Goal: Information Seeking & Learning: Learn about a topic

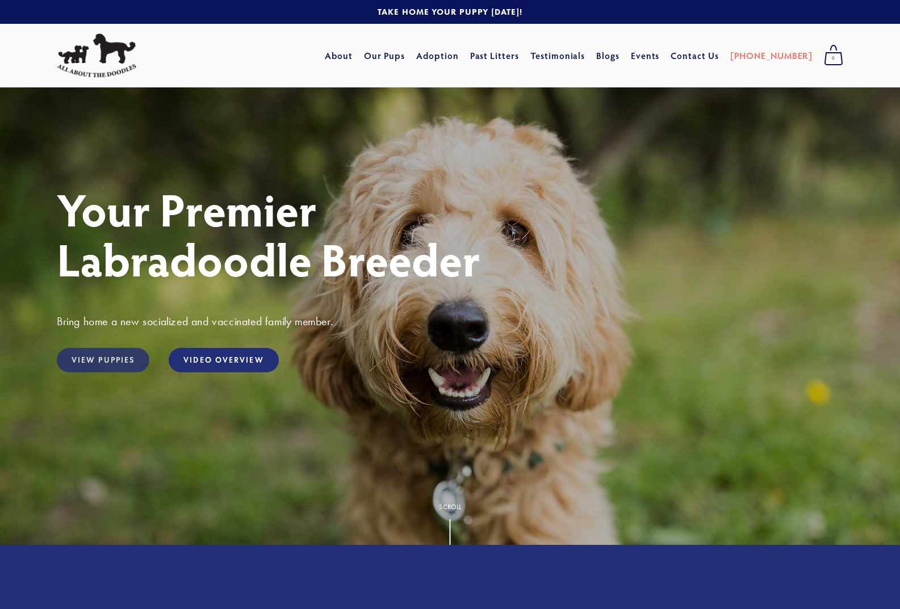
click at [122, 355] on link "View Puppies" at bounding box center [103, 360] width 93 height 24
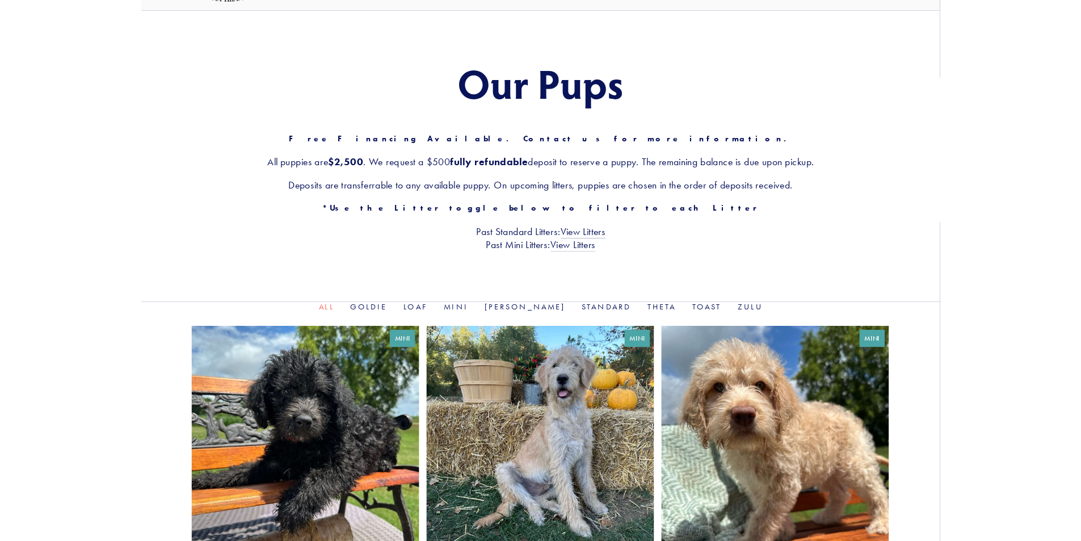
scroll to position [227, 0]
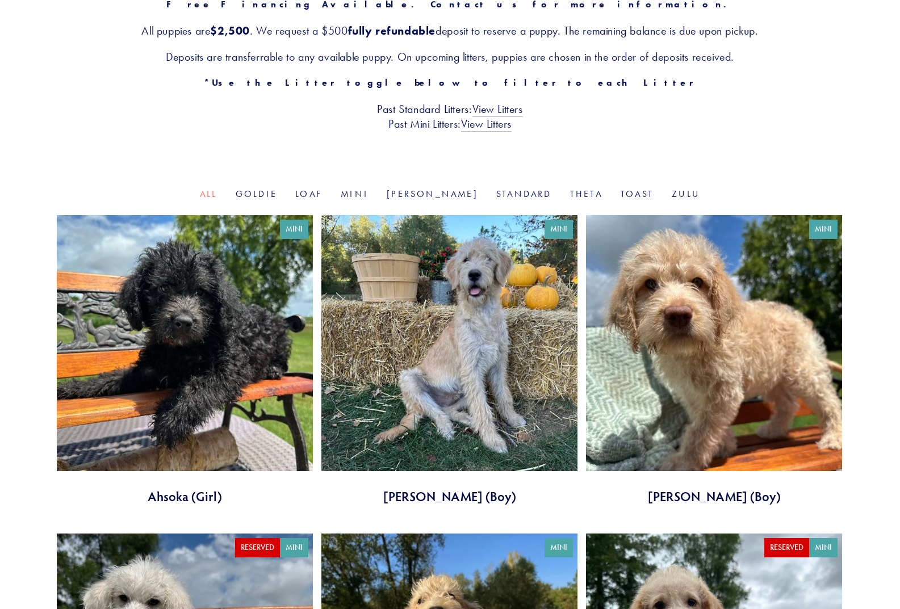
click at [485, 300] on link at bounding box center [449, 360] width 256 height 290
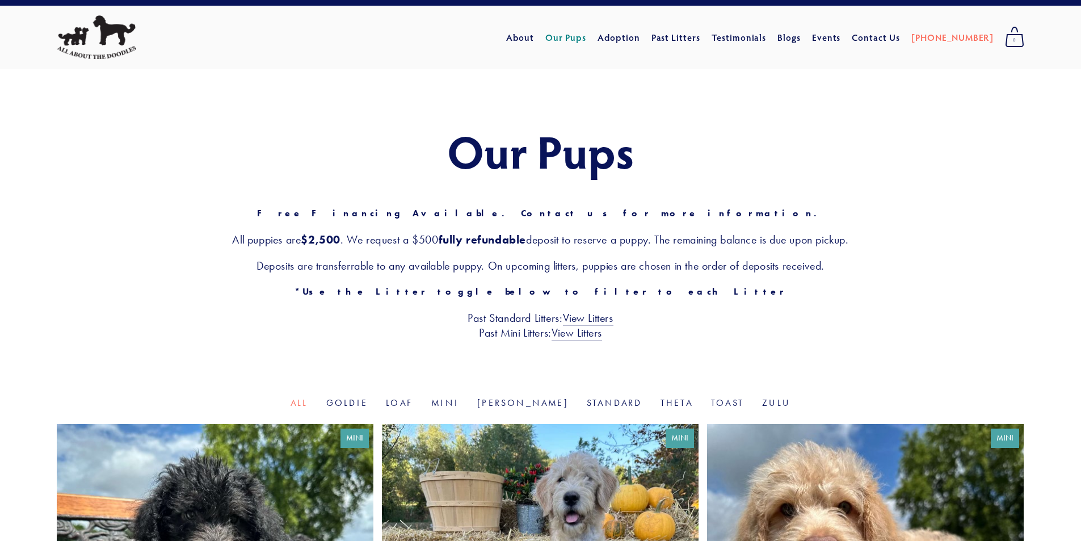
scroll to position [0, 0]
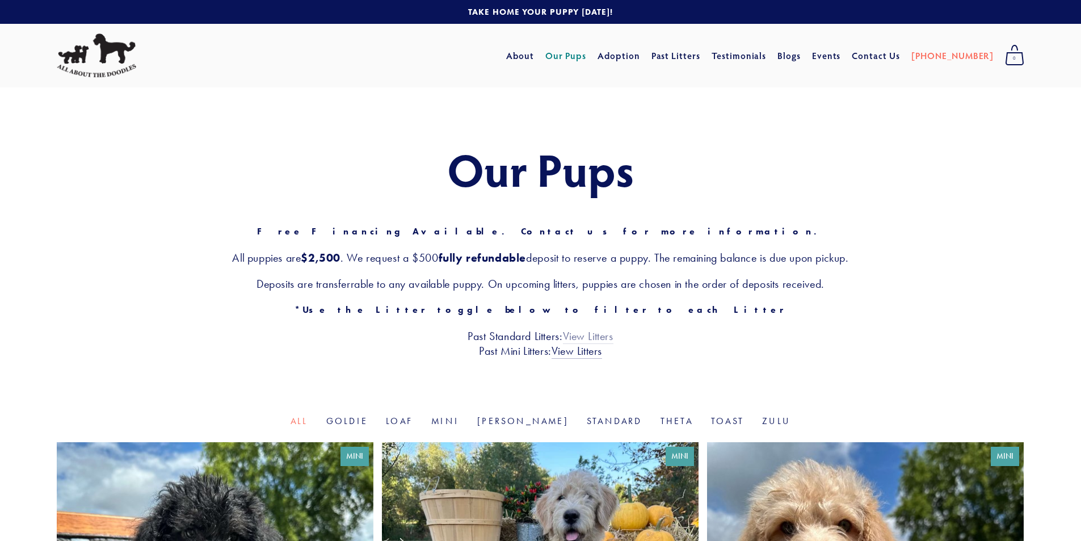
click at [588, 337] on link "View Litters" at bounding box center [588, 336] width 51 height 15
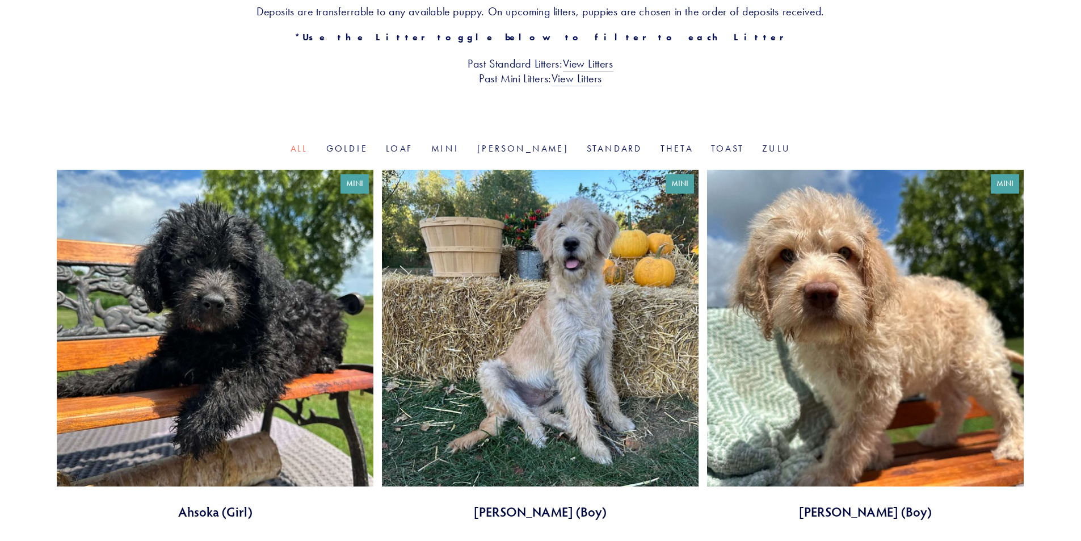
scroll to position [341, 0]
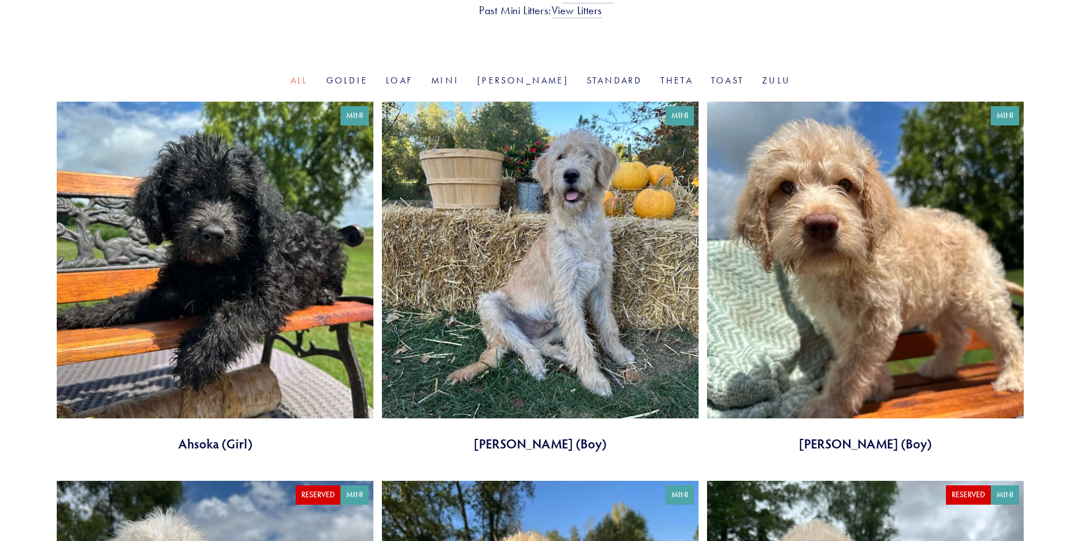
click at [192, 207] on link at bounding box center [215, 277] width 317 height 351
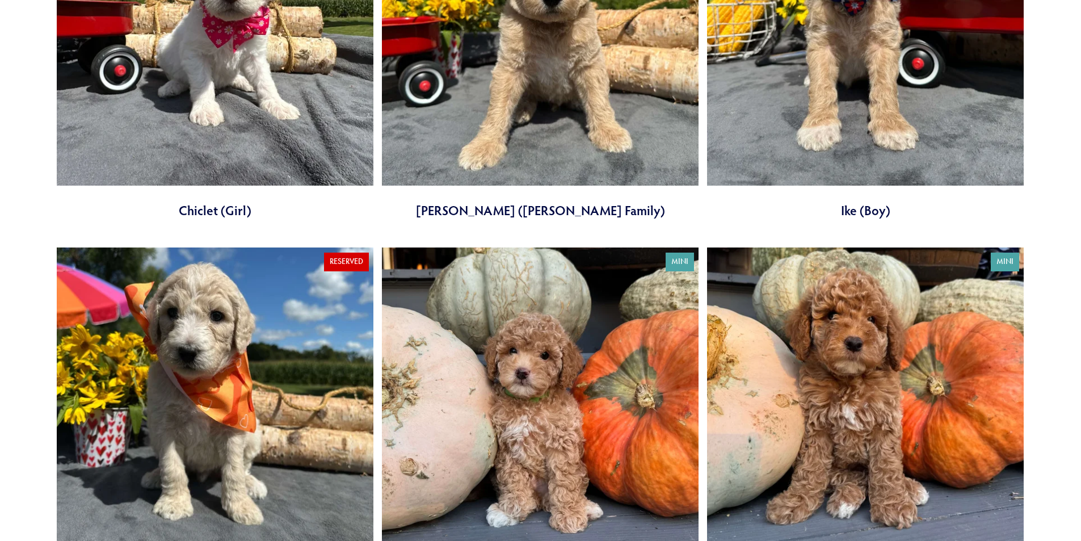
scroll to position [1419, 0]
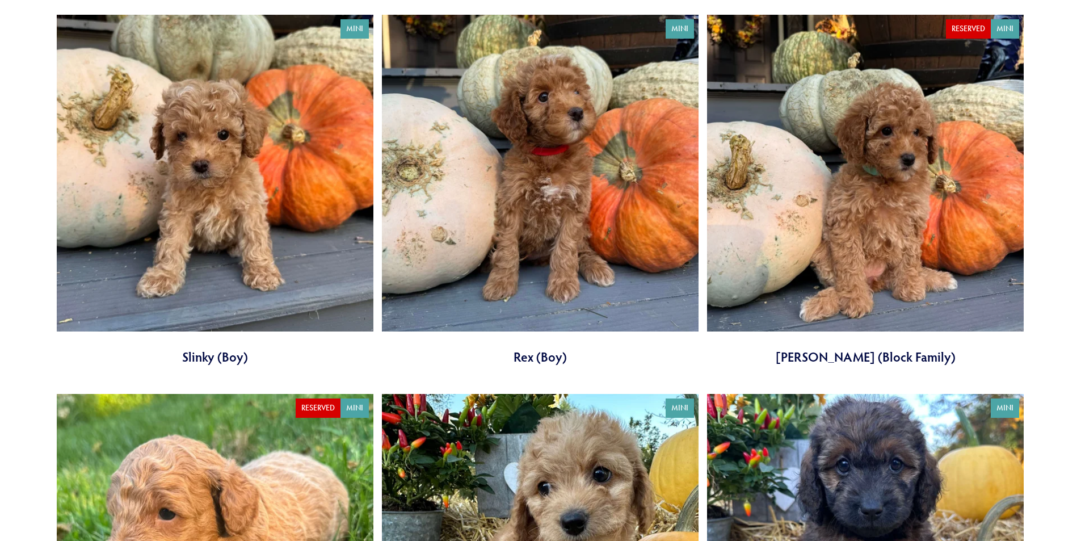
scroll to position [2214, 0]
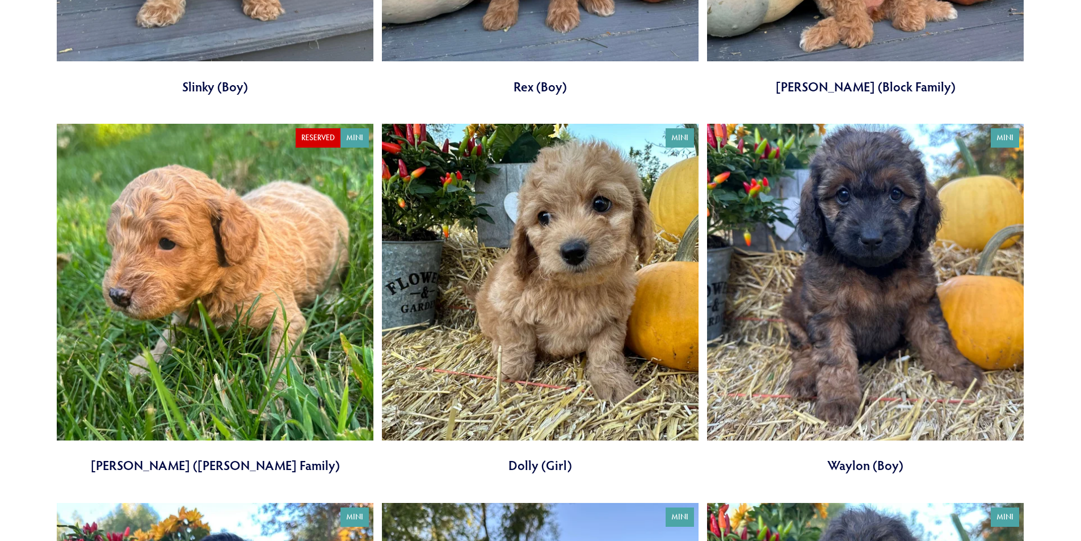
click at [529, 256] on link at bounding box center [540, 299] width 317 height 351
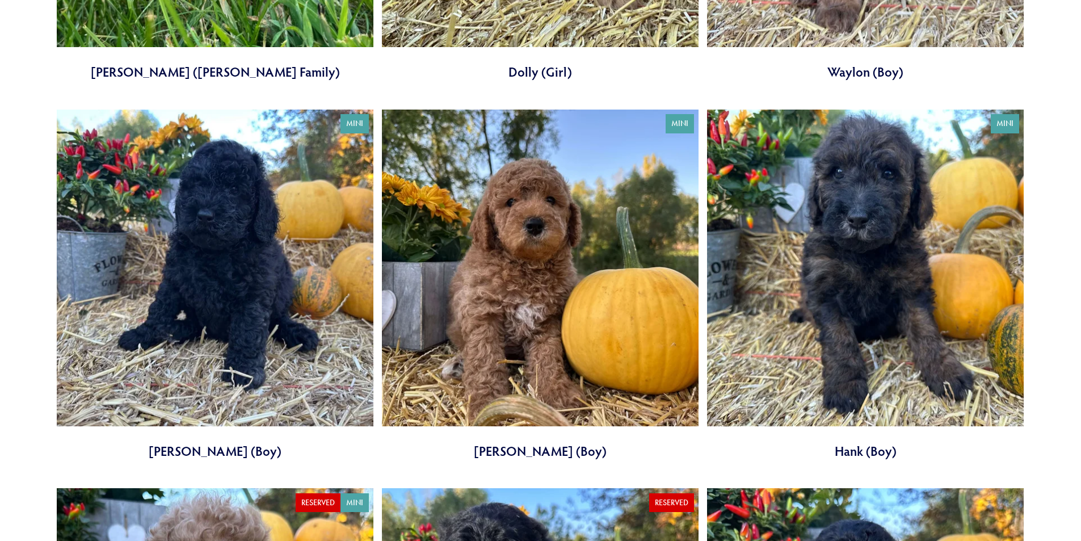
scroll to position [2611, 0]
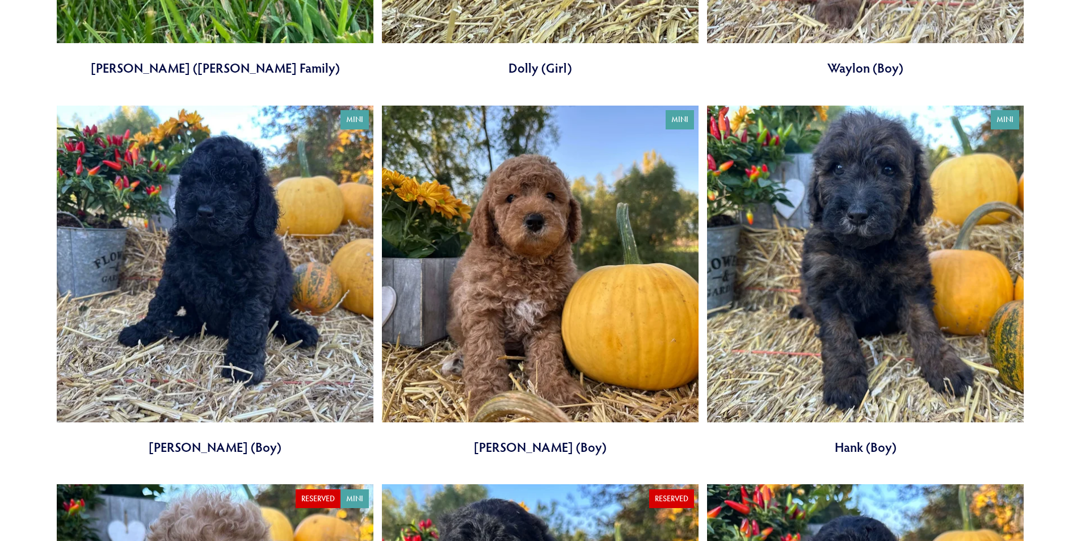
click at [197, 269] on link at bounding box center [215, 281] width 317 height 351
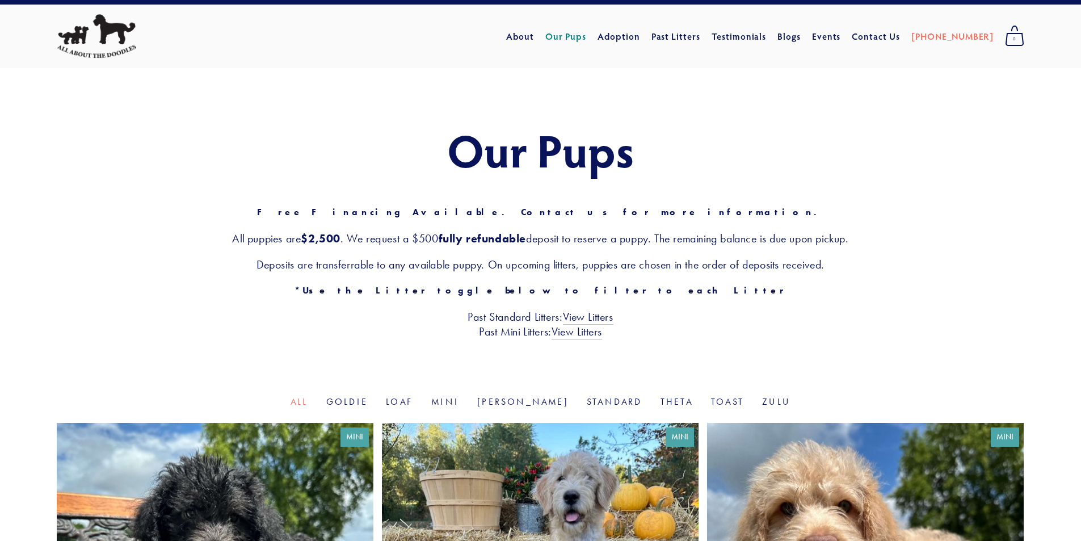
scroll to position [0, 0]
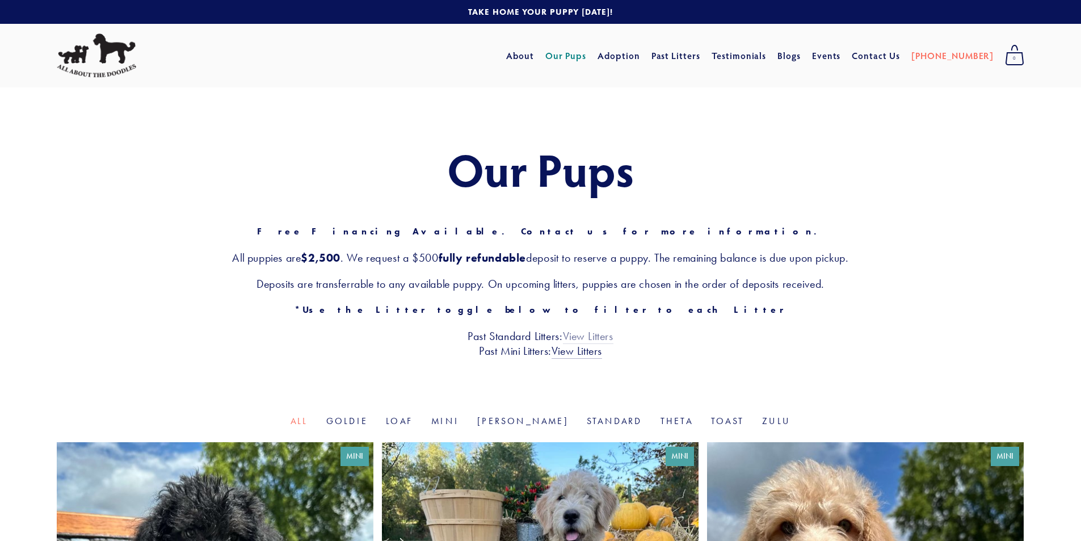
click at [594, 335] on link "View Litters" at bounding box center [588, 336] width 51 height 15
click at [580, 355] on link "View Litters" at bounding box center [577, 351] width 51 height 15
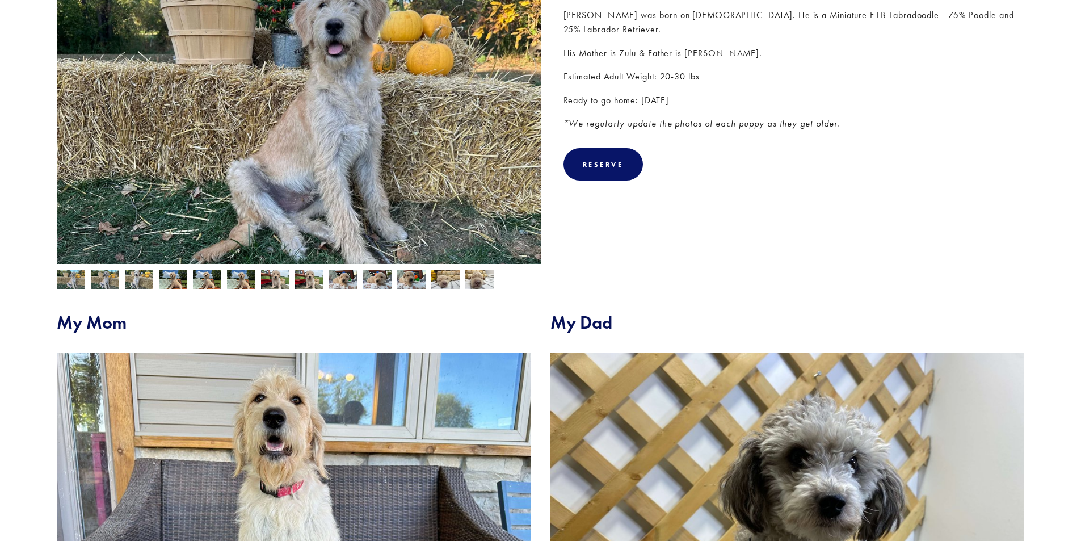
scroll to position [57, 0]
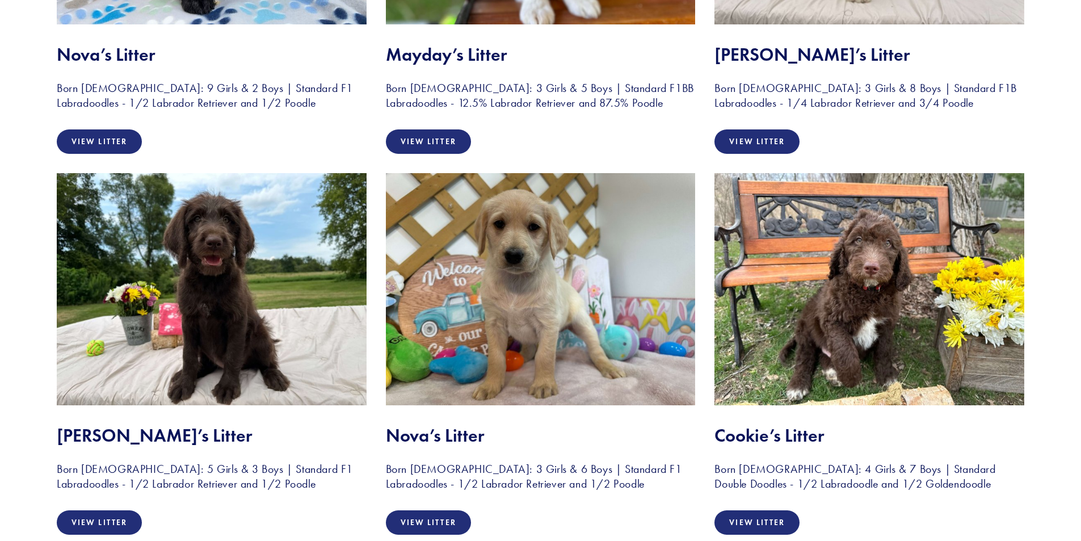
scroll to position [511, 0]
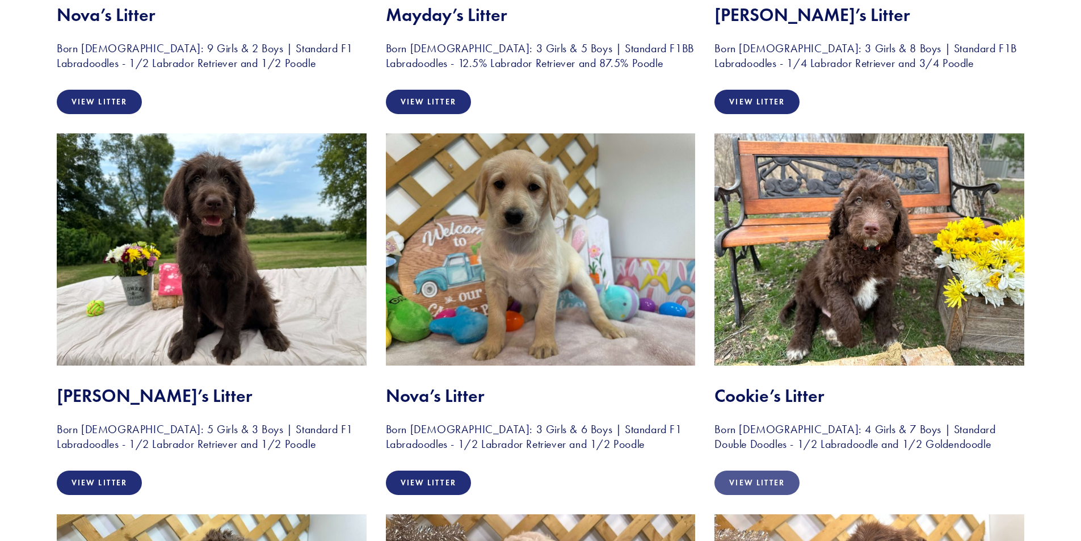
click at [750, 477] on link "View Litter" at bounding box center [757, 483] width 85 height 24
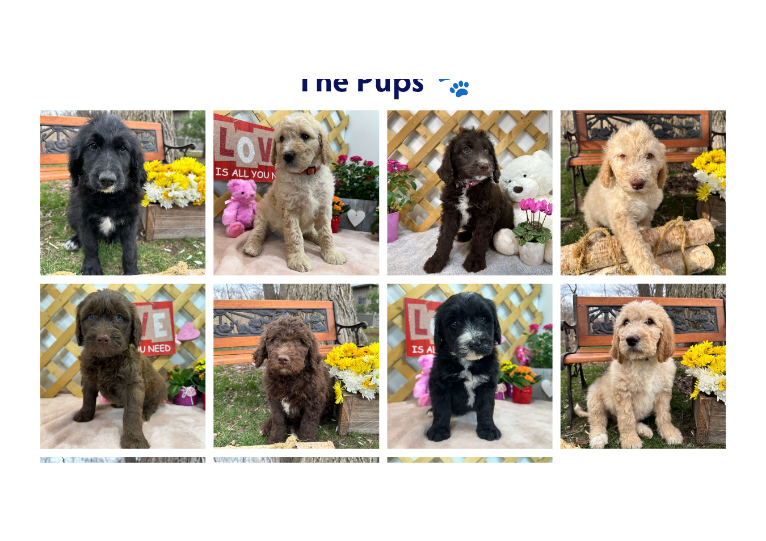
scroll to position [810, 0]
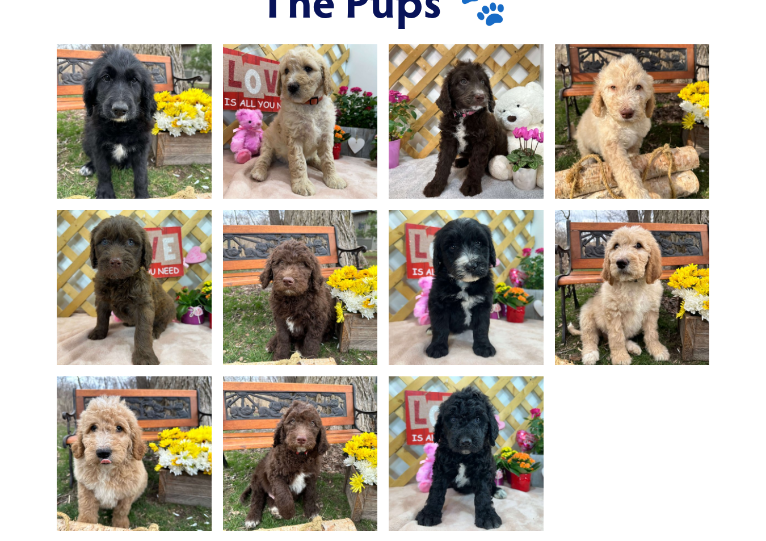
click at [90, 119] on img at bounding box center [134, 121] width 207 height 155
click at [339, 124] on img at bounding box center [300, 121] width 207 height 155
click at [460, 113] on img at bounding box center [466, 121] width 207 height 155
click at [707, 421] on div at bounding box center [383, 293] width 653 height 498
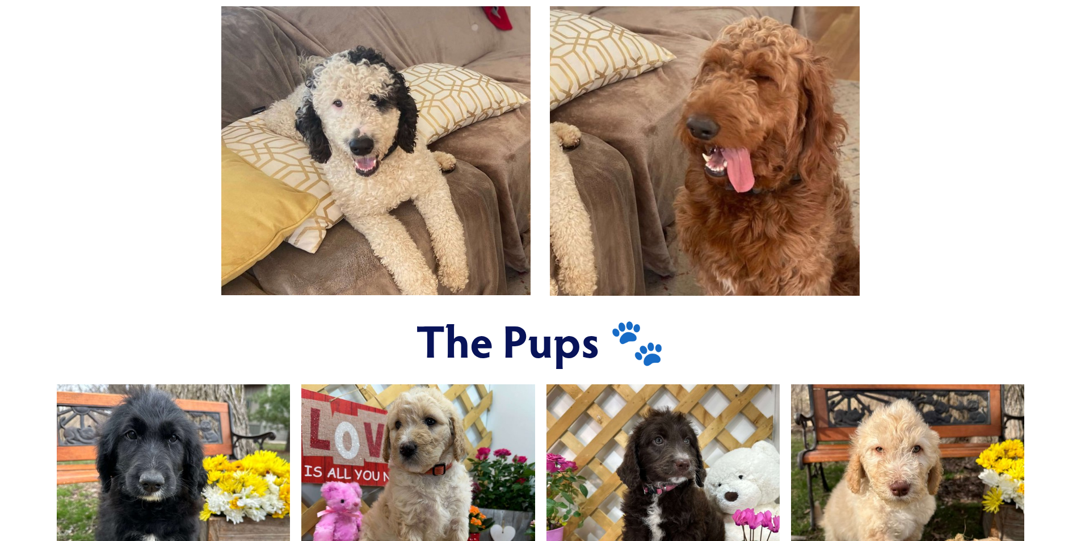
scroll to position [568, 0]
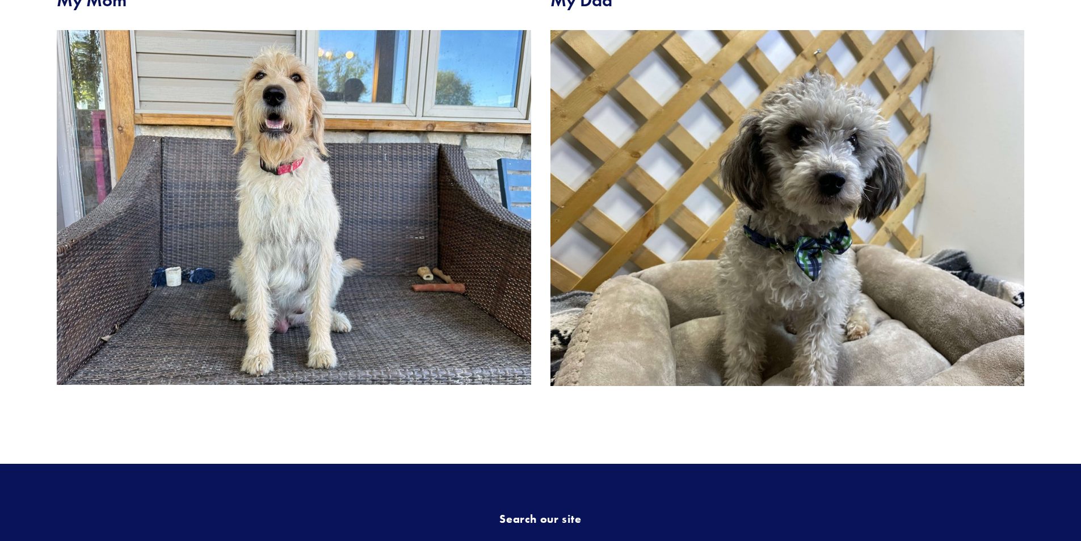
scroll to position [568, 0]
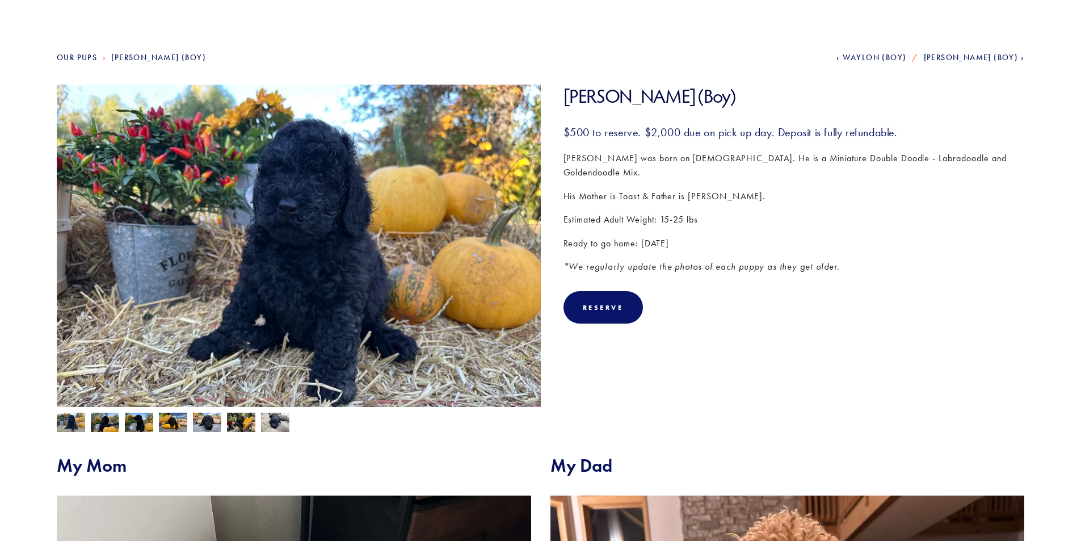
scroll to position [57, 0]
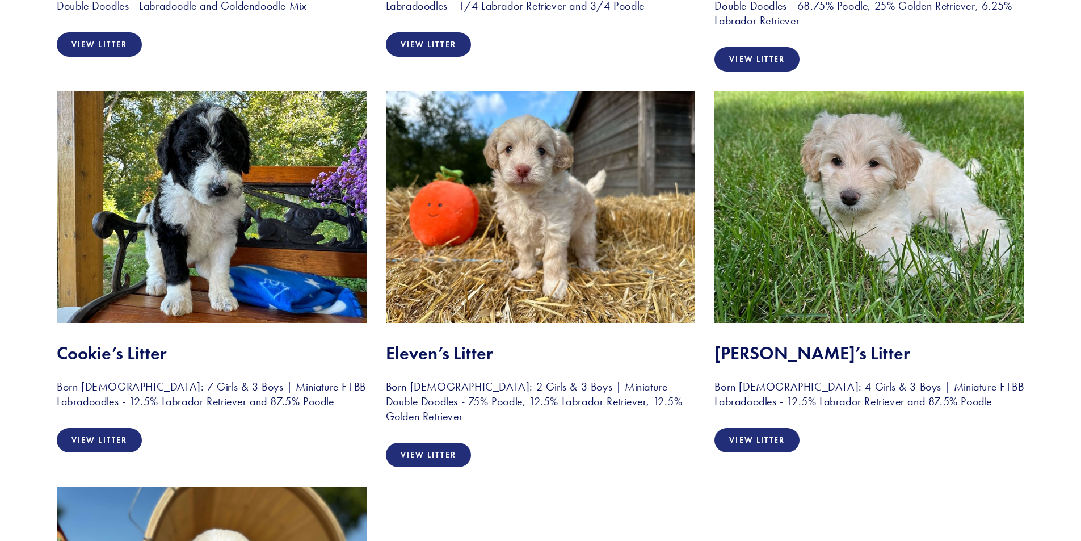
scroll to position [965, 0]
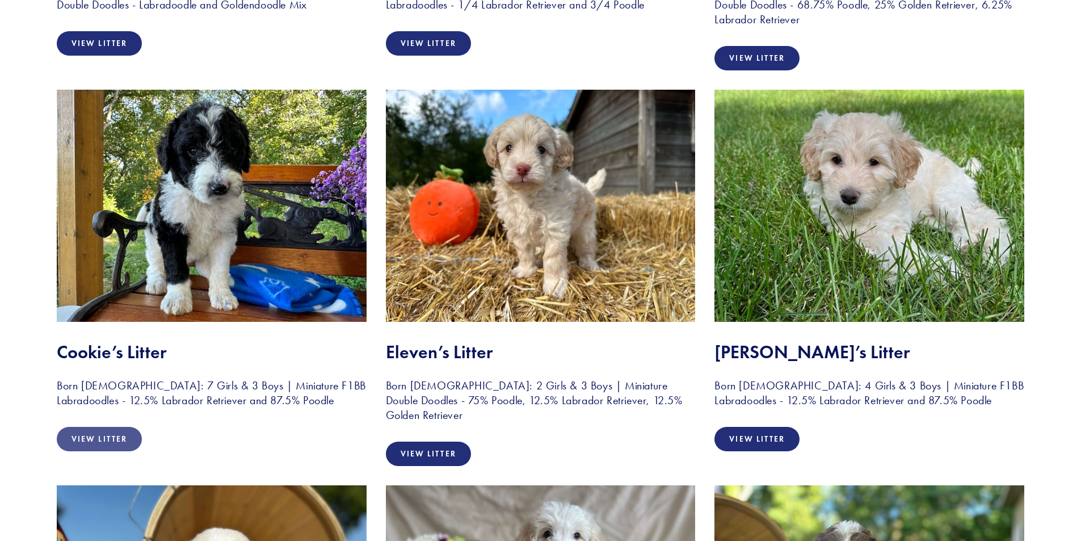
click at [118, 438] on link "View Litter" at bounding box center [99, 439] width 85 height 24
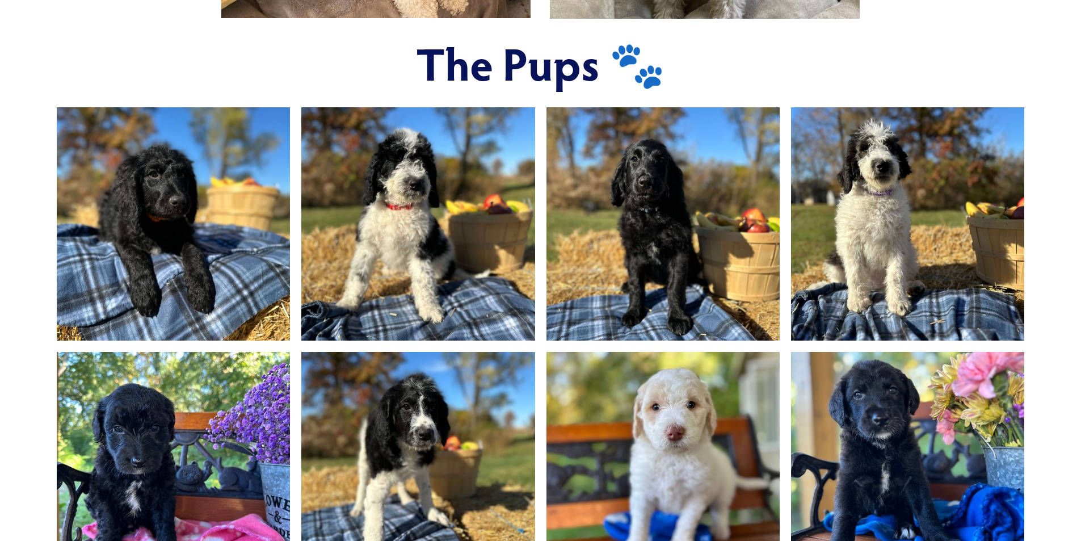
scroll to position [852, 0]
